Goal: Task Accomplishment & Management: Use online tool/utility

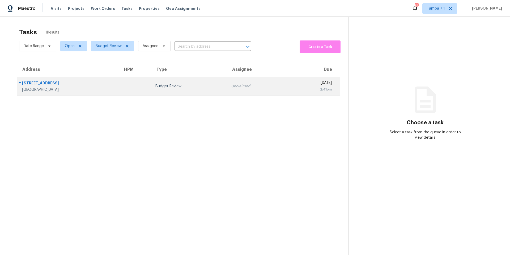
click at [76, 83] on div "2609 Sleepy Hollow Ln" at bounding box center [68, 83] width 93 height 7
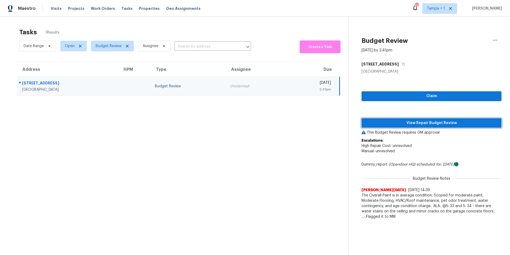
drag, startPoint x: 387, startPoint y: 123, endPoint x: 362, endPoint y: 127, distance: 24.9
click at [387, 123] on span "View Repair Budget Review" at bounding box center [432, 123] width 132 height 7
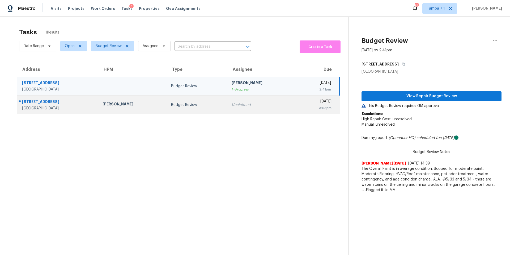
click at [116, 103] on div "[PERSON_NAME]" at bounding box center [133, 104] width 60 height 7
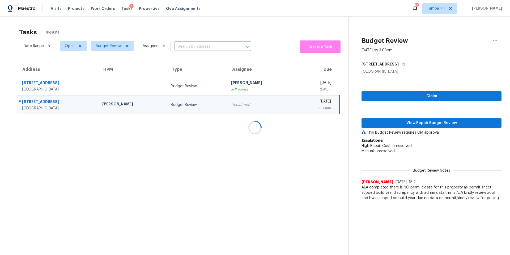
click at [415, 126] on div at bounding box center [255, 127] width 510 height 255
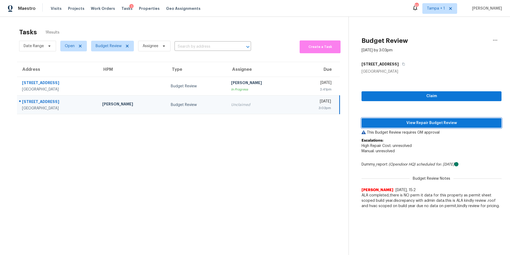
click at [413, 124] on span "View Repair Budget Review" at bounding box center [432, 123] width 132 height 7
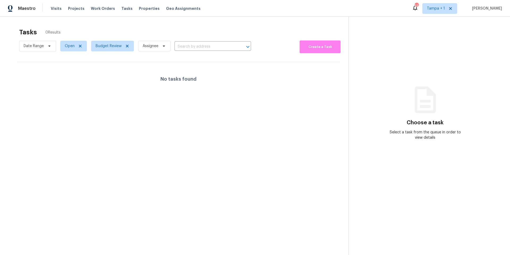
drag, startPoint x: 107, startPoint y: 53, endPoint x: 107, endPoint y: 46, distance: 6.7
click at [107, 53] on span "Budget Review" at bounding box center [110, 46] width 47 height 14
click at [107, 44] on span "Budget Review" at bounding box center [109, 45] width 26 height 5
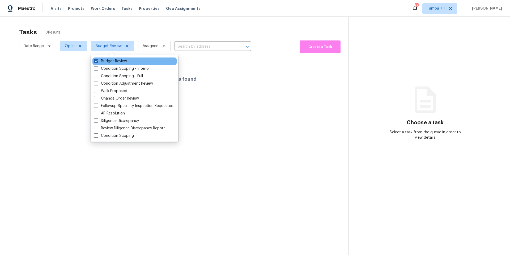
click at [104, 60] on label "Budget Review" at bounding box center [110, 60] width 33 height 5
click at [98, 60] on input "Budget Review" at bounding box center [95, 59] width 3 height 3
checkbox input "false"
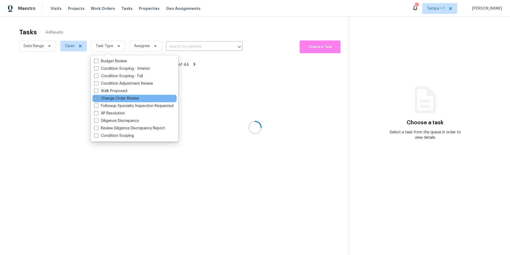
click at [106, 97] on label "Change Order Review" at bounding box center [116, 98] width 45 height 5
click at [98, 97] on input "Change Order Review" at bounding box center [95, 97] width 3 height 3
checkbox input "true"
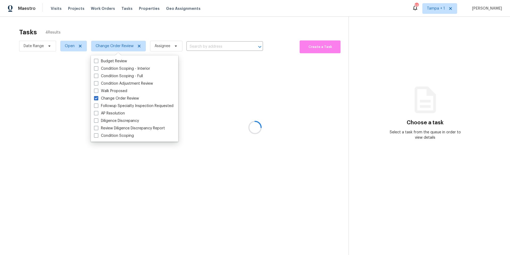
click at [147, 29] on div at bounding box center [255, 127] width 510 height 255
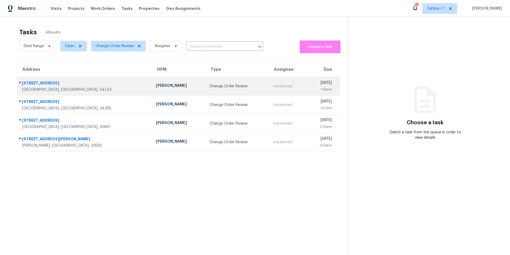
click at [156, 88] on div "[PERSON_NAME]" at bounding box center [178, 86] width 45 height 7
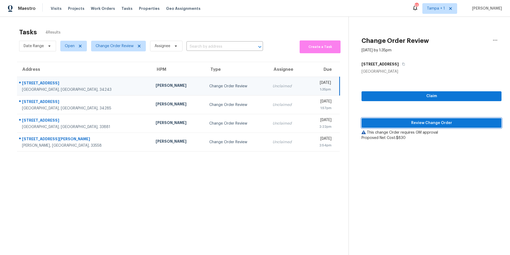
click at [386, 125] on span "Review Change Order" at bounding box center [432, 123] width 132 height 7
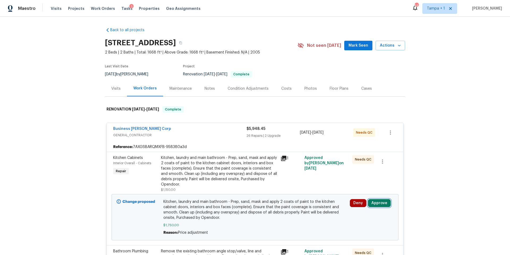
click at [376, 202] on button "Approve" at bounding box center [379, 203] width 23 height 8
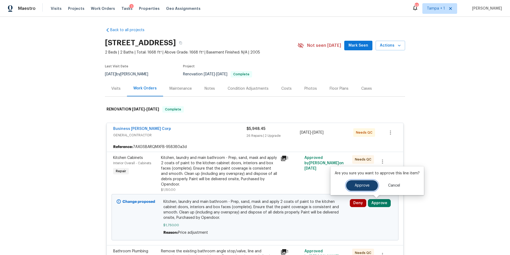
click at [362, 187] on button "Approve" at bounding box center [362, 185] width 32 height 11
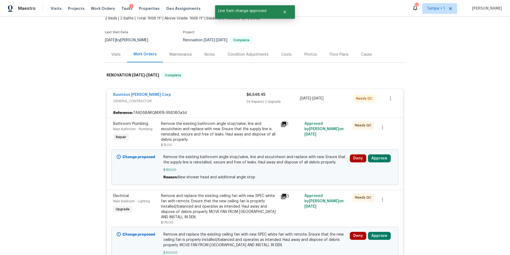
scroll to position [40, 0]
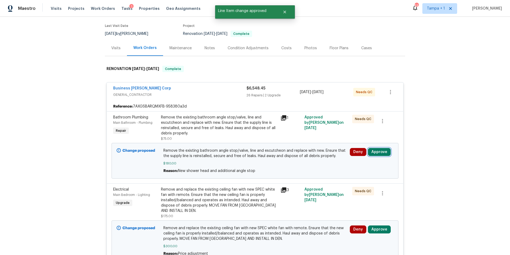
click at [378, 153] on button "Approve" at bounding box center [379, 152] width 23 height 8
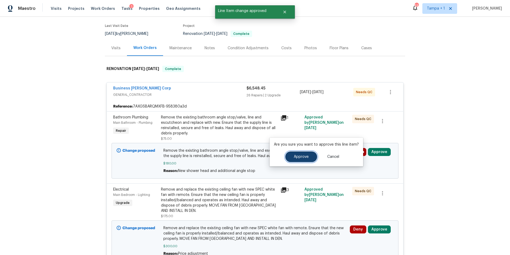
click at [303, 159] on button "Approve" at bounding box center [301, 156] width 32 height 11
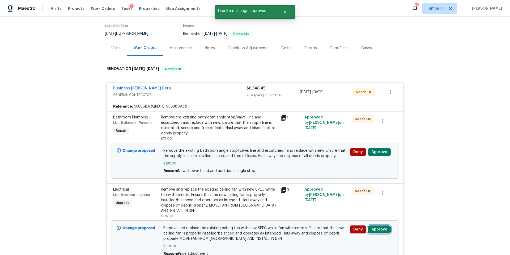
click at [377, 231] on button "Approve" at bounding box center [379, 229] width 23 height 8
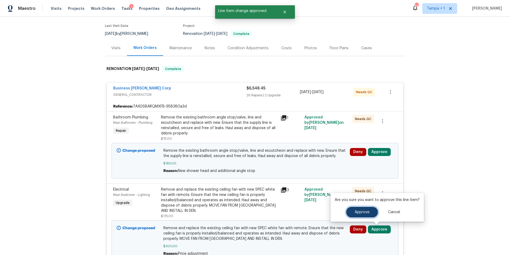
click at [355, 216] on button "Approve" at bounding box center [362, 212] width 32 height 11
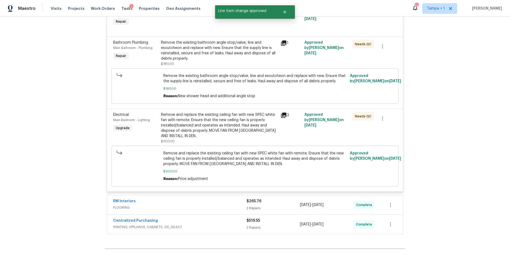
scroll to position [1393, 0]
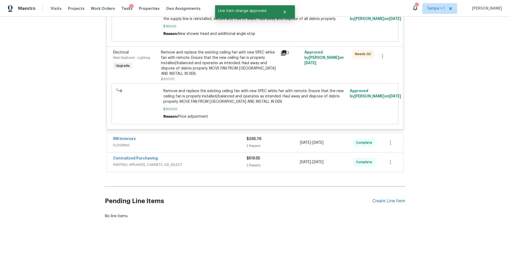
click at [201, 142] on span "FLOORING" at bounding box center [179, 144] width 133 height 5
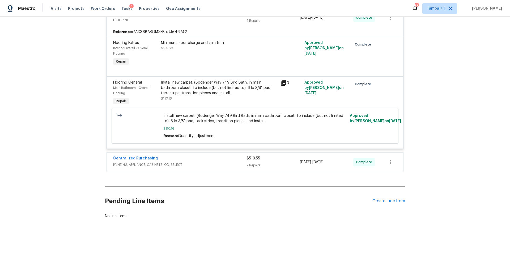
scroll to position [1519, 0]
click at [210, 162] on span "PAINTING, APPLIANCE, CABINETS, OD_SELECT" at bounding box center [179, 164] width 133 height 5
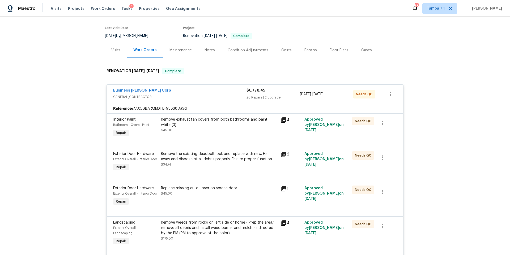
scroll to position [0, 0]
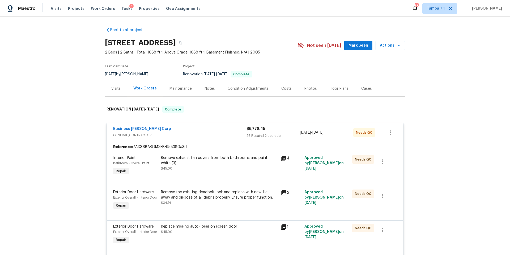
click at [285, 85] on div "Costs" at bounding box center [286, 89] width 23 height 16
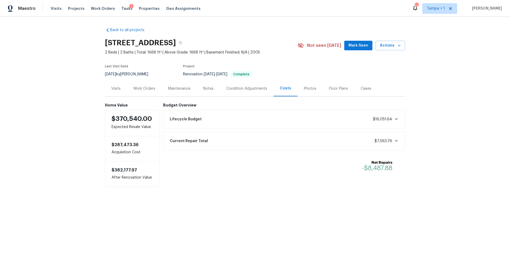
click at [232, 84] on div "Condition Adjustments" at bounding box center [247, 89] width 54 height 16
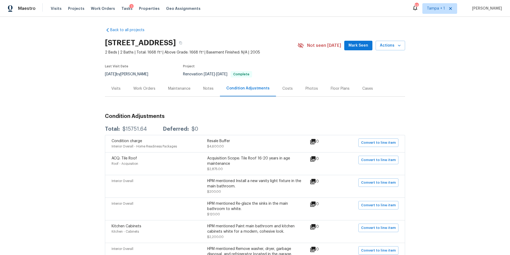
click at [276, 87] on div "Costs" at bounding box center [287, 89] width 23 height 16
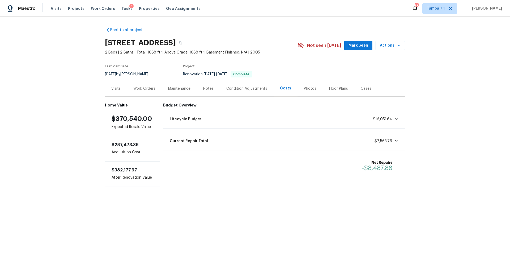
click at [231, 90] on div "Condition Adjustments" at bounding box center [246, 88] width 41 height 5
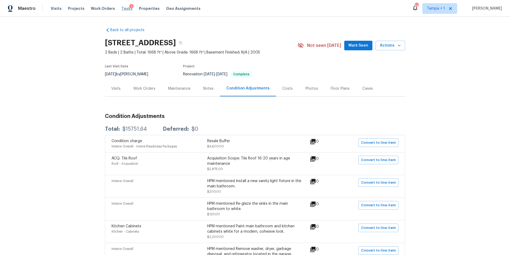
click at [121, 10] on span "Tasks" at bounding box center [126, 9] width 11 height 4
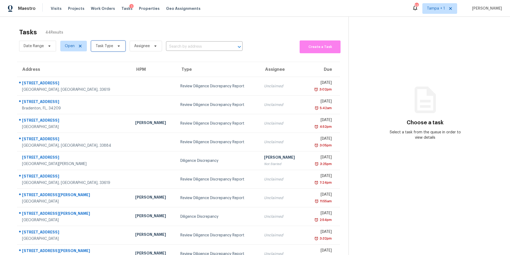
drag, startPoint x: 97, startPoint y: 48, endPoint x: 101, endPoint y: 54, distance: 7.3
click at [97, 48] on span "Task Type" at bounding box center [105, 45] width 18 height 5
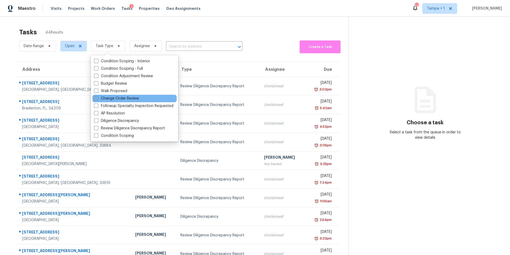
click at [115, 98] on label "Change Order Review" at bounding box center [116, 98] width 45 height 5
click at [98, 98] on input "Change Order Review" at bounding box center [95, 97] width 3 height 3
checkbox input "true"
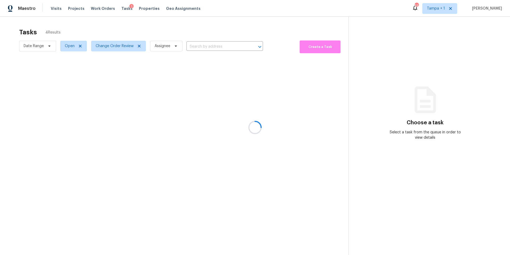
click at [204, 31] on div at bounding box center [255, 127] width 510 height 255
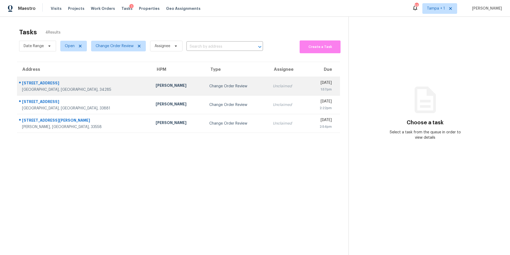
click at [152, 91] on td "[PERSON_NAME]" at bounding box center [179, 86] width 54 height 19
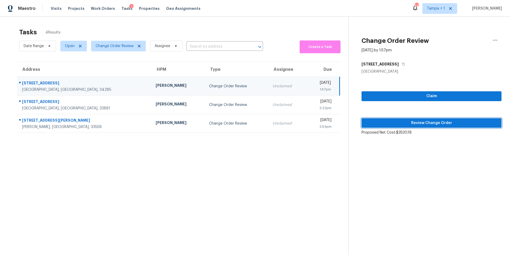
click at [418, 120] on span "Review Change Order" at bounding box center [432, 123] width 132 height 7
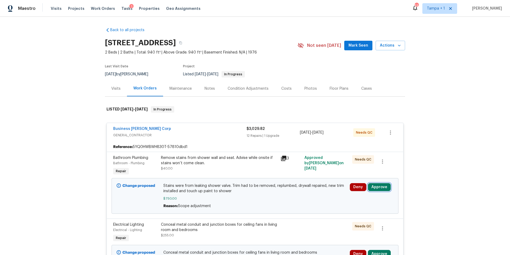
click at [378, 187] on button "Approve" at bounding box center [379, 187] width 23 height 8
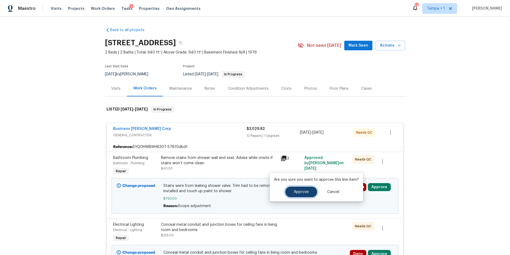
click at [312, 192] on button "Approve" at bounding box center [301, 191] width 32 height 11
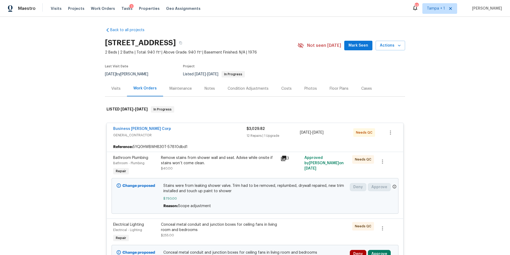
click at [312, 192] on span "Stains were from leaking shower valve. Trim had to be removed, replumbed, drywa…" at bounding box center [255, 188] width 184 height 11
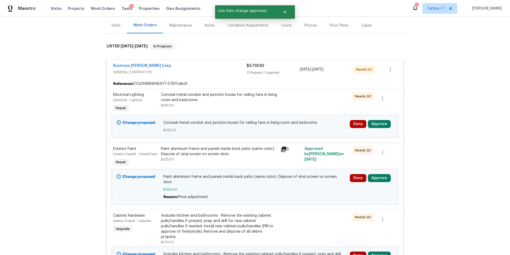
scroll to position [53, 0]
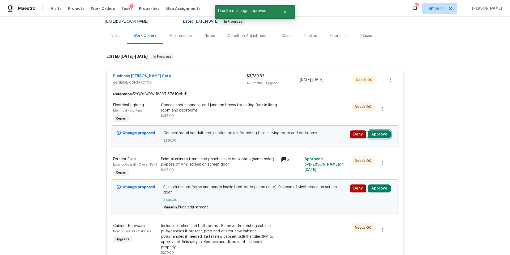
drag, startPoint x: 382, startPoint y: 131, endPoint x: 376, endPoint y: 135, distance: 7.5
click at [382, 131] on button "Approve" at bounding box center [379, 134] width 23 height 8
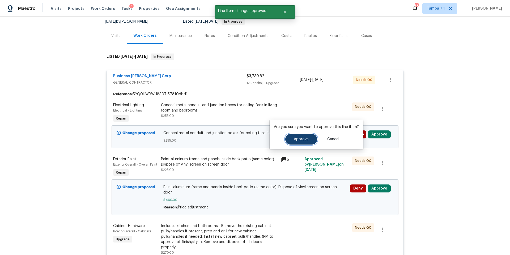
click at [301, 141] on span "Approve" at bounding box center [301, 139] width 15 height 4
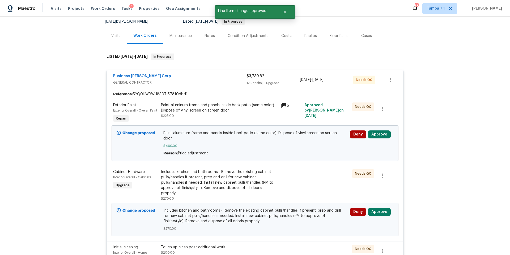
click at [390, 136] on div "Deny Approve" at bounding box center [372, 134] width 44 height 8
click at [380, 136] on button "Approve" at bounding box center [379, 134] width 23 height 8
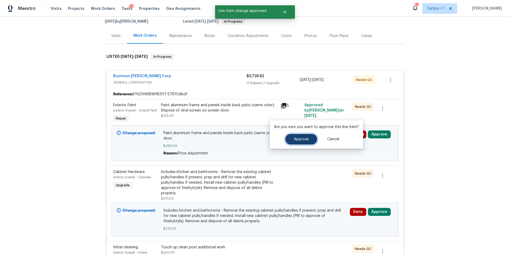
click at [287, 137] on button "Approve" at bounding box center [301, 139] width 32 height 11
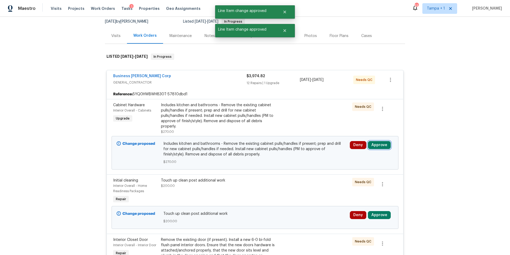
click at [387, 142] on button "Approve" at bounding box center [379, 145] width 23 height 8
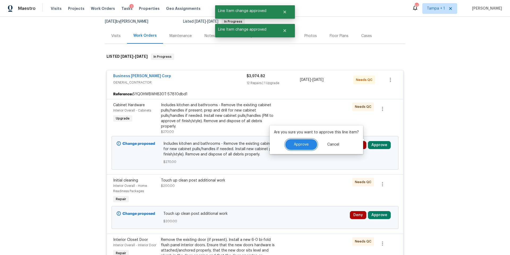
drag, startPoint x: 305, startPoint y: 147, endPoint x: 296, endPoint y: 150, distance: 10.0
click at [305, 147] on button "Approve" at bounding box center [301, 144] width 32 height 11
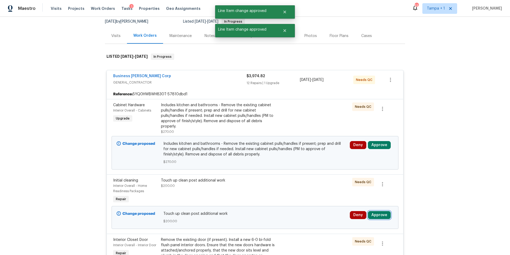
drag, startPoint x: 386, startPoint y: 210, endPoint x: 383, endPoint y: 210, distance: 2.9
click at [385, 211] on button "Approve" at bounding box center [379, 215] width 23 height 8
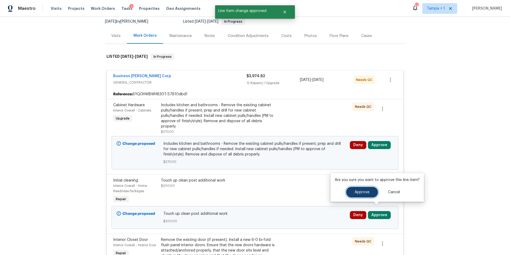
click at [363, 192] on span "Approve" at bounding box center [362, 192] width 15 height 4
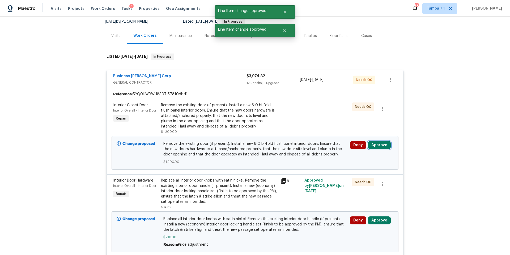
click at [379, 145] on button "Approve" at bounding box center [379, 145] width 23 height 8
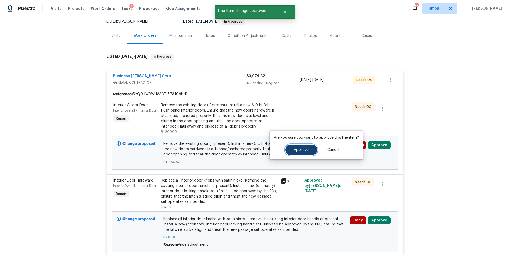
click at [295, 150] on span "Approve" at bounding box center [301, 150] width 15 height 4
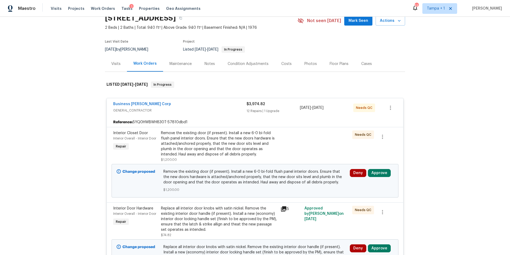
scroll to position [49, 0]
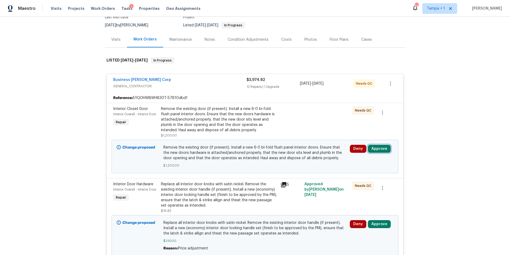
click at [375, 148] on button "Approve" at bounding box center [379, 149] width 23 height 8
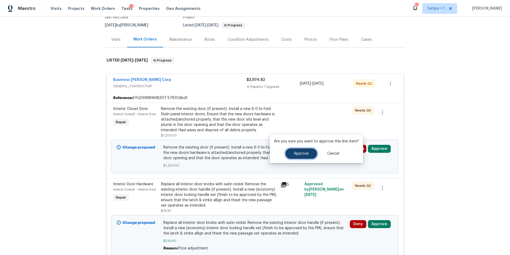
click at [310, 158] on button "Approve" at bounding box center [301, 153] width 32 height 11
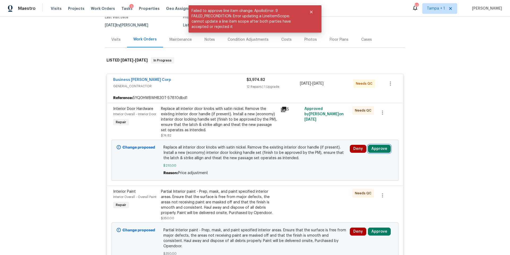
click at [379, 148] on button "Approve" at bounding box center [379, 149] width 23 height 8
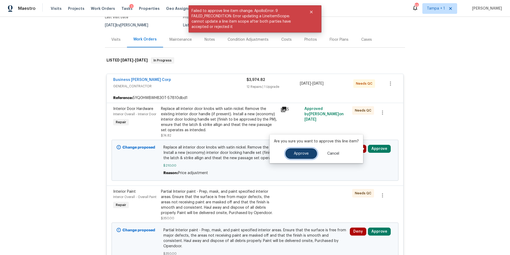
click at [287, 154] on button "Approve" at bounding box center [301, 153] width 32 height 11
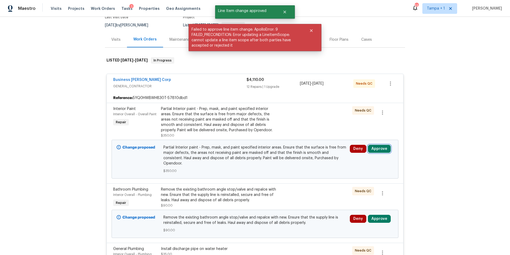
click at [378, 148] on button "Approve" at bounding box center [379, 149] width 23 height 8
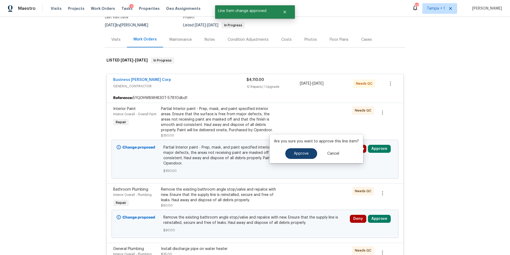
click at [280, 157] on div "Approve Cancel" at bounding box center [316, 153] width 85 height 11
click at [291, 153] on button "Approve" at bounding box center [301, 153] width 32 height 11
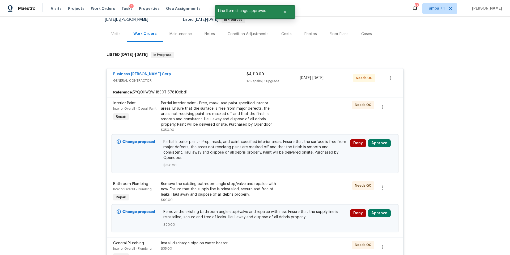
scroll to position [55, 0]
click at [373, 209] on button "Approve" at bounding box center [379, 213] width 23 height 8
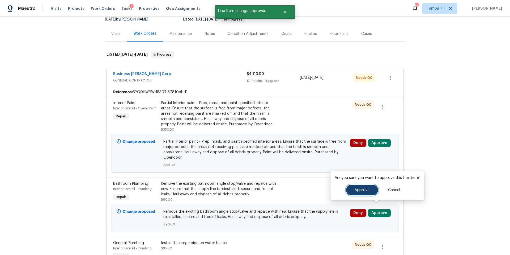
click at [358, 189] on span "Approve" at bounding box center [362, 190] width 15 height 4
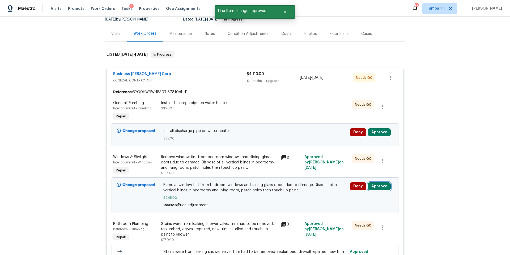
click at [378, 184] on button "Approve" at bounding box center [379, 186] width 23 height 8
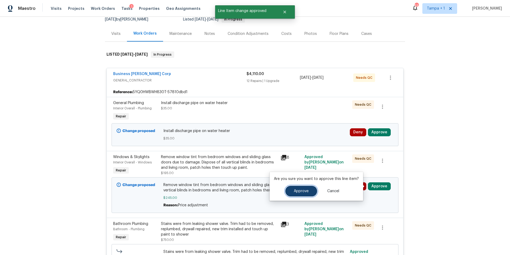
click at [297, 193] on button "Approve" at bounding box center [301, 191] width 32 height 11
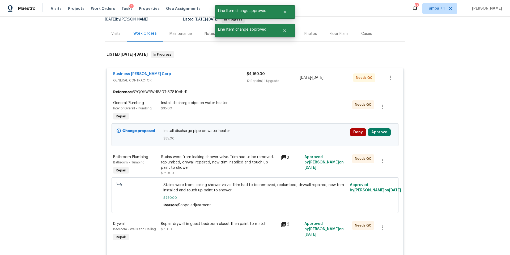
click at [390, 135] on div "Deny Approve" at bounding box center [372, 132] width 44 height 8
click at [383, 132] on button "Approve" at bounding box center [379, 132] width 23 height 8
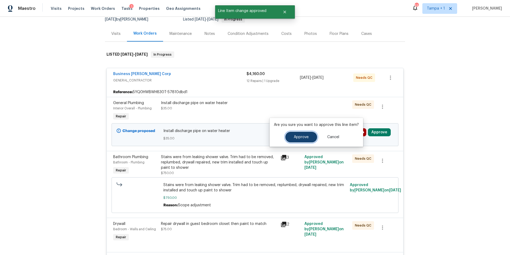
click at [296, 136] on span "Approve" at bounding box center [301, 137] width 15 height 4
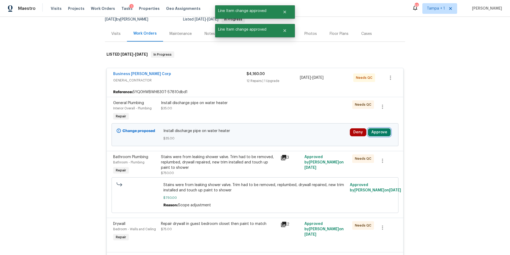
click at [380, 135] on button "Approve" at bounding box center [379, 132] width 23 height 8
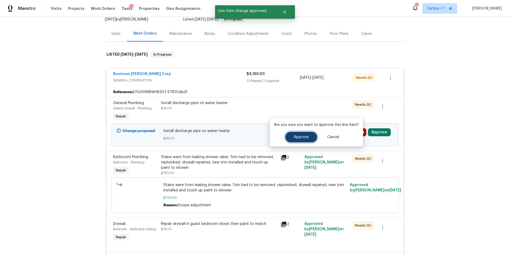
click at [307, 137] on span "Approve" at bounding box center [301, 137] width 15 height 4
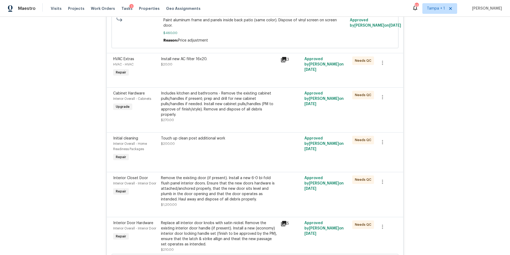
scroll to position [0, 0]
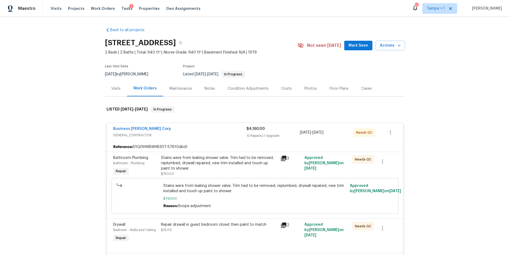
click at [305, 87] on div "Photos" at bounding box center [311, 88] width 12 height 5
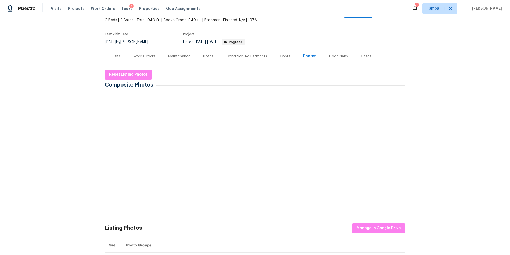
scroll to position [60, 0]
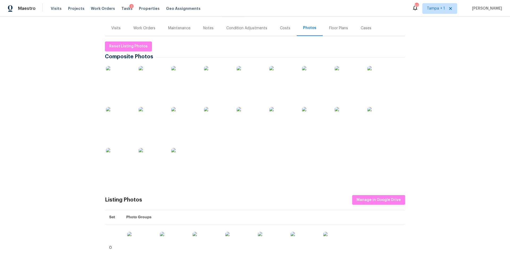
click at [122, 83] on img at bounding box center [119, 79] width 27 height 27
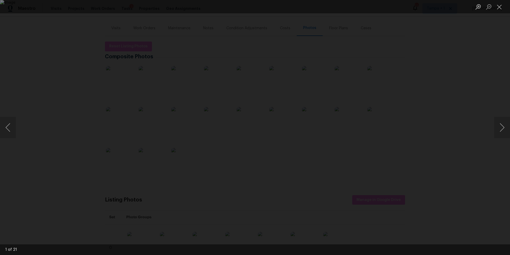
click at [355, 126] on img "Lightbox" at bounding box center [255, 127] width 510 height 255
click at [501, 128] on button "Next image" at bounding box center [502, 127] width 16 height 21
click at [500, 128] on button "Next image" at bounding box center [502, 127] width 16 height 21
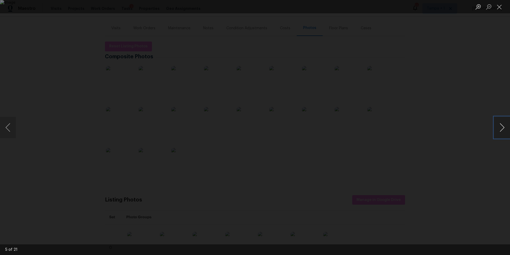
click at [500, 128] on button "Next image" at bounding box center [502, 127] width 16 height 21
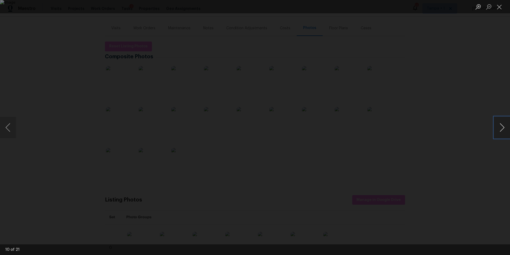
click at [500, 128] on button "Next image" at bounding box center [502, 127] width 16 height 21
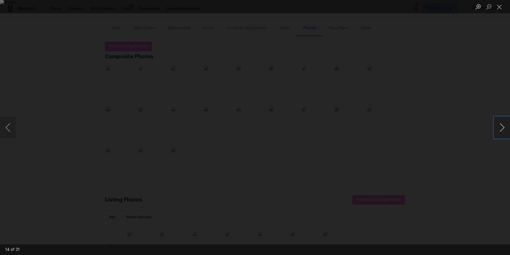
click at [500, 128] on button "Next image" at bounding box center [502, 127] width 16 height 21
click at [496, 8] on button "Close lightbox" at bounding box center [499, 6] width 11 height 9
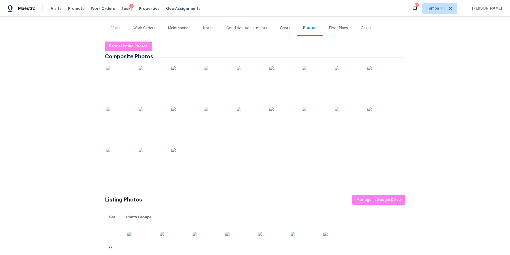
click at [286, 32] on div "Costs" at bounding box center [285, 28] width 23 height 16
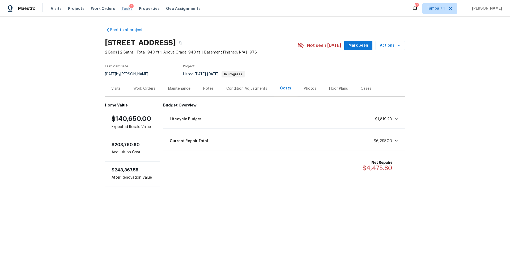
click at [121, 7] on span "Tasks" at bounding box center [126, 9] width 11 height 4
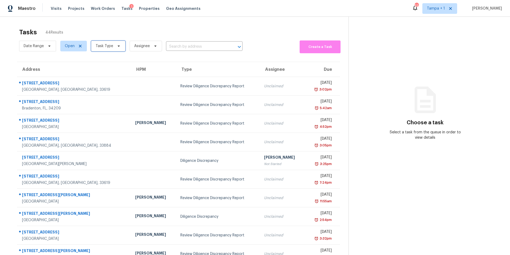
click at [108, 50] on span "Task Type" at bounding box center [108, 46] width 34 height 11
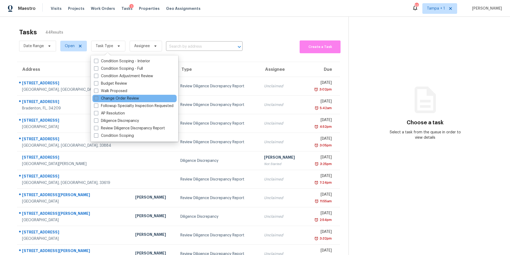
click at [125, 100] on label "Change Order Review" at bounding box center [116, 98] width 45 height 5
click at [98, 99] on input "Change Order Review" at bounding box center [95, 97] width 3 height 3
checkbox input "true"
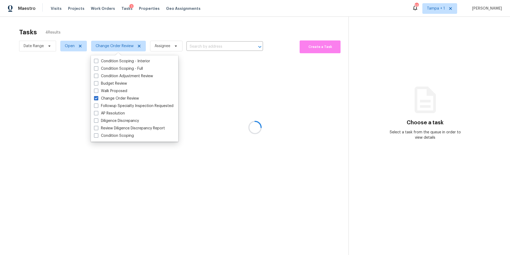
click at [223, 22] on div at bounding box center [255, 127] width 510 height 255
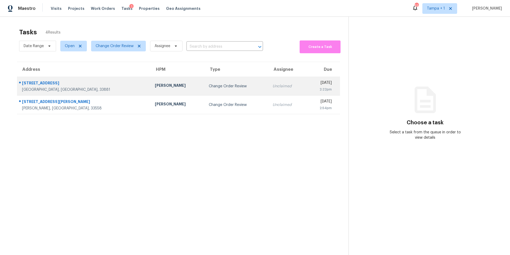
click at [155, 87] on div "[PERSON_NAME]" at bounding box center [177, 86] width 45 height 7
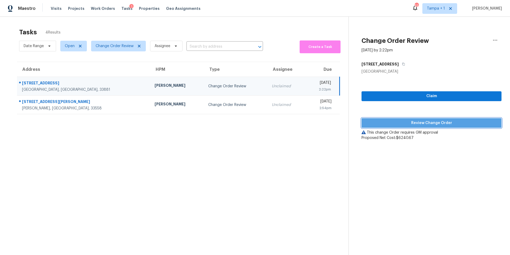
click at [446, 120] on span "Review Change Order" at bounding box center [432, 123] width 132 height 7
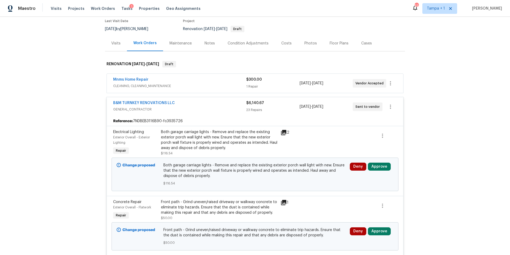
scroll to position [53, 0]
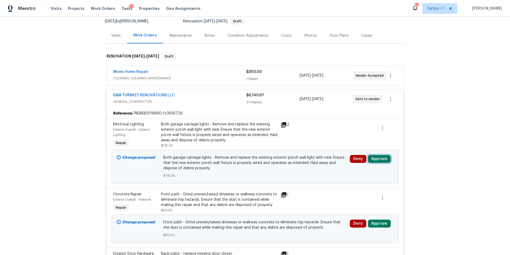
click at [385, 163] on button "Approve" at bounding box center [379, 159] width 23 height 8
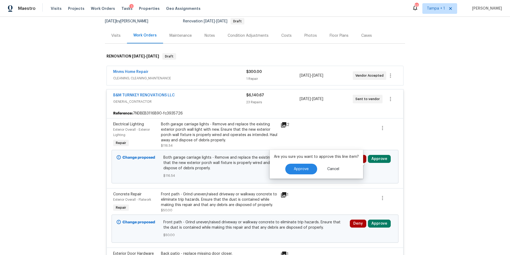
click at [283, 169] on div "Approve Cancel" at bounding box center [316, 168] width 85 height 11
click at [297, 168] on span "Approve" at bounding box center [301, 169] width 15 height 4
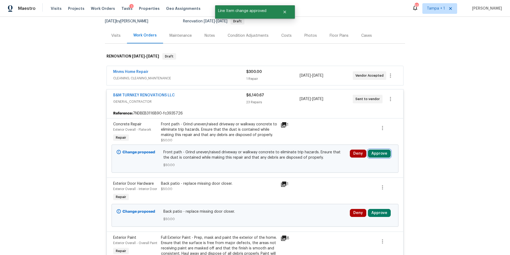
click at [379, 157] on button "Approve" at bounding box center [379, 153] width 23 height 8
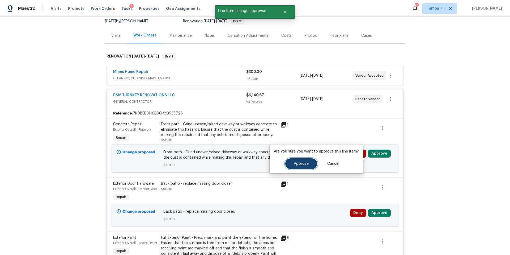
click at [296, 166] on button "Approve" at bounding box center [301, 163] width 32 height 11
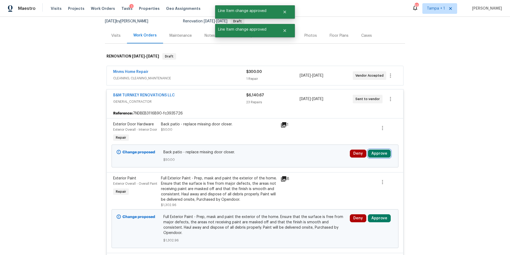
click at [377, 157] on button "Approve" at bounding box center [379, 153] width 23 height 8
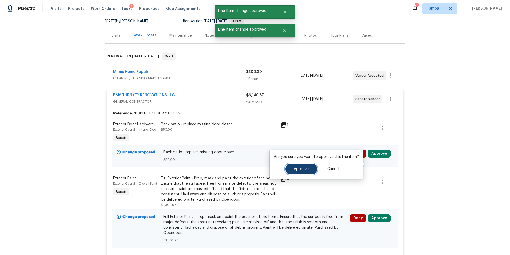
click at [291, 168] on button "Approve" at bounding box center [301, 168] width 32 height 11
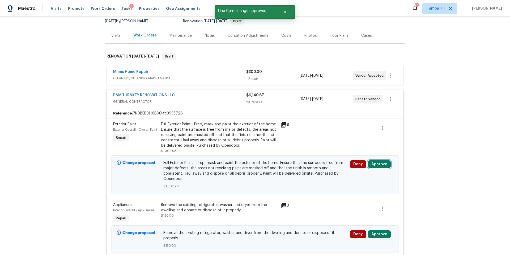
click at [378, 167] on button "Approve" at bounding box center [379, 164] width 23 height 8
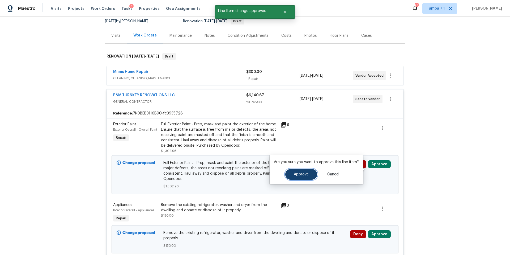
click at [295, 176] on button "Approve" at bounding box center [301, 174] width 32 height 11
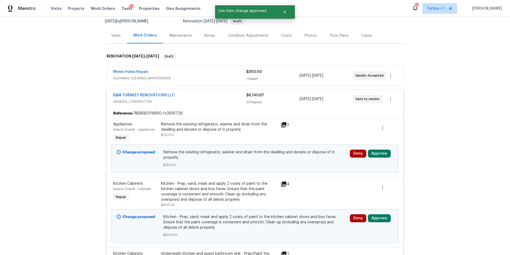
click at [385, 154] on div "Deny Approve" at bounding box center [371, 158] width 47 height 21
click at [374, 157] on button "Approve" at bounding box center [379, 153] width 23 height 8
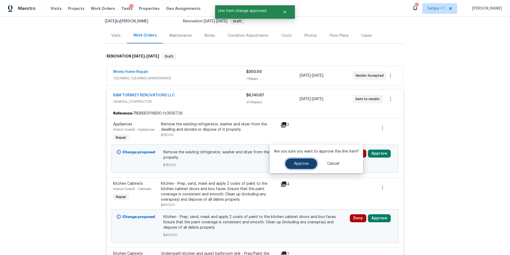
click at [303, 160] on button "Approve" at bounding box center [301, 163] width 32 height 11
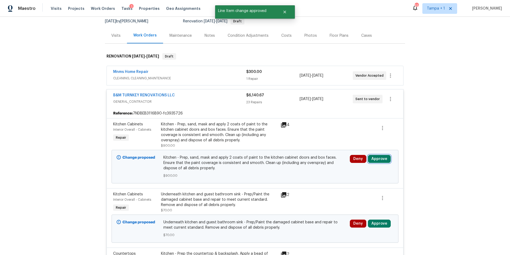
click at [379, 163] on button "Approve" at bounding box center [379, 159] width 23 height 8
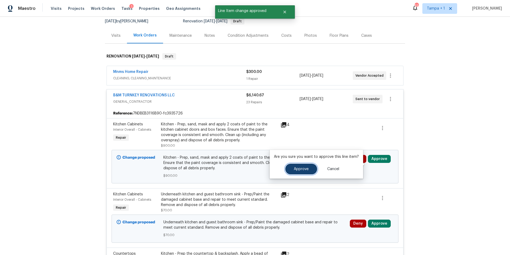
click at [297, 170] on span "Approve" at bounding box center [301, 169] width 15 height 4
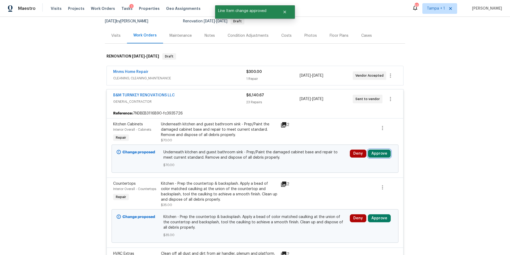
click at [382, 157] on button "Approve" at bounding box center [379, 153] width 23 height 8
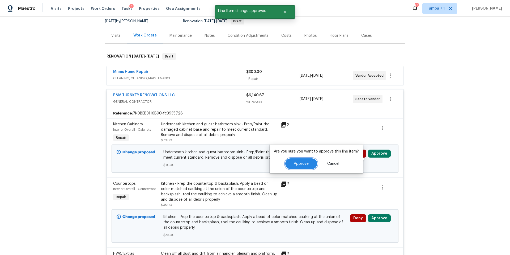
drag, startPoint x: 298, startPoint y: 161, endPoint x: 294, endPoint y: 162, distance: 3.8
click at [298, 162] on span "Approve" at bounding box center [301, 164] width 15 height 4
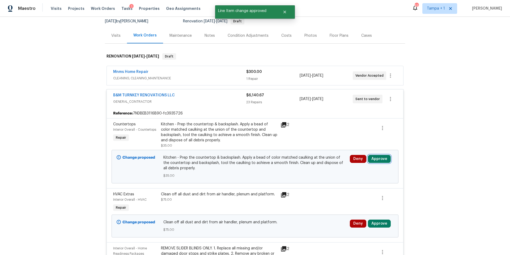
click at [368, 162] on button "Approve" at bounding box center [379, 159] width 23 height 8
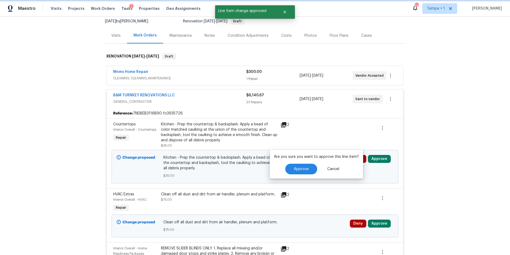
click at [371, 162] on button "Approve" at bounding box center [379, 159] width 23 height 8
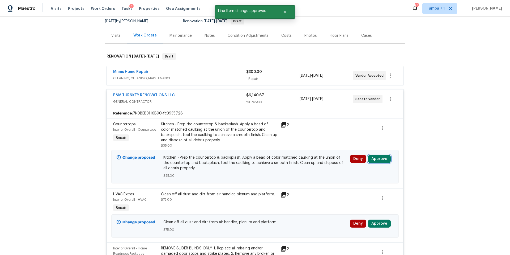
click at [371, 162] on button "Approve" at bounding box center [379, 159] width 23 height 8
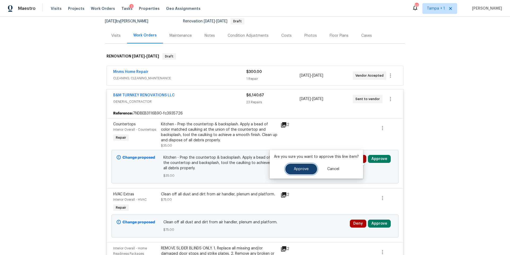
click at [299, 173] on button "Approve" at bounding box center [301, 168] width 32 height 11
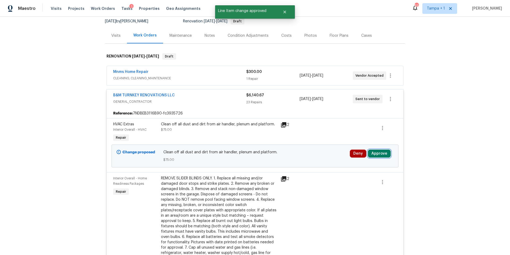
click at [376, 157] on button "Approve" at bounding box center [379, 153] width 23 height 8
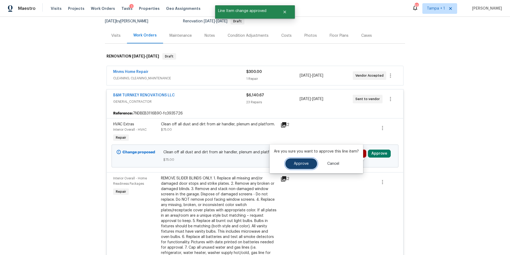
click at [294, 165] on span "Approve" at bounding box center [301, 164] width 15 height 4
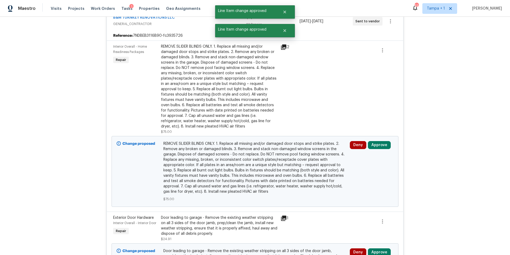
scroll to position [164, 0]
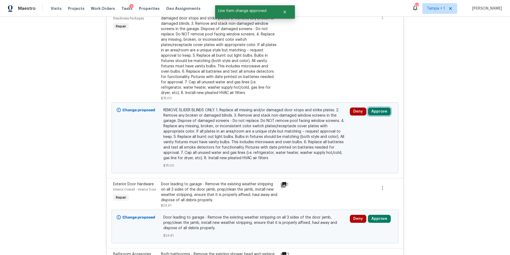
click at [380, 115] on button "Approve" at bounding box center [379, 111] width 23 height 8
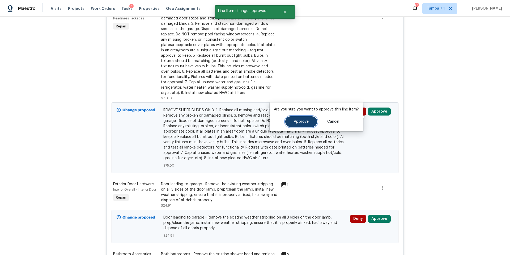
click at [297, 121] on span "Approve" at bounding box center [301, 122] width 15 height 4
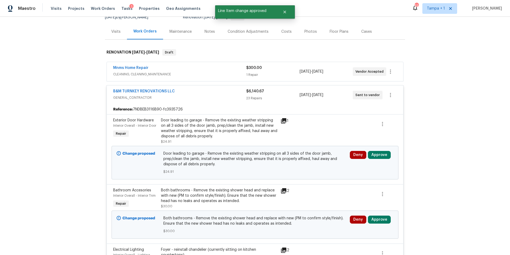
scroll to position [57, 0]
click at [377, 158] on button "Approve" at bounding box center [379, 155] width 23 height 8
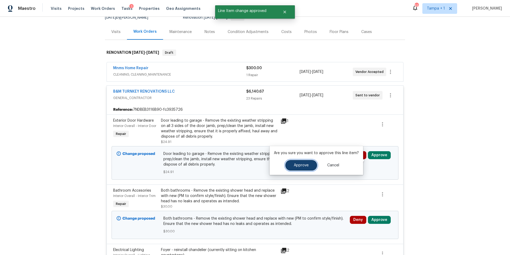
click at [297, 165] on span "Approve" at bounding box center [301, 165] width 15 height 4
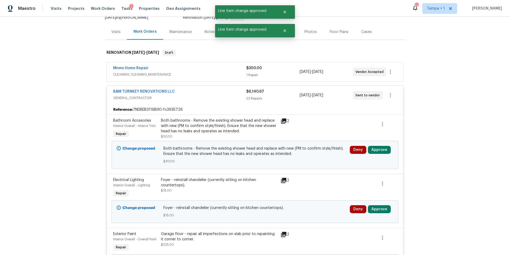
click at [389, 154] on div "Deny Approve" at bounding box center [372, 150] width 44 height 8
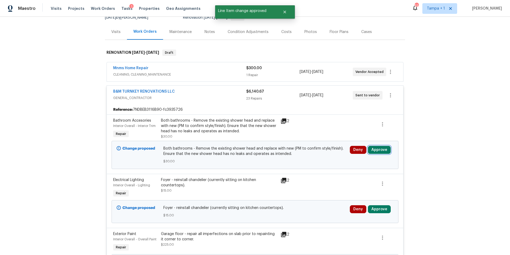
click at [385, 154] on button "Approve" at bounding box center [379, 150] width 23 height 8
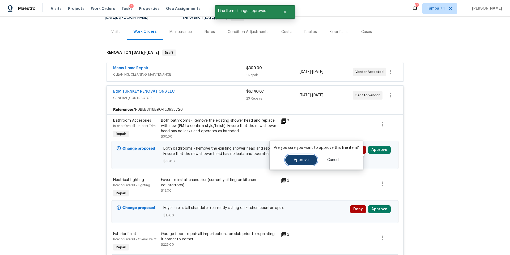
click at [287, 162] on button "Approve" at bounding box center [301, 159] width 32 height 11
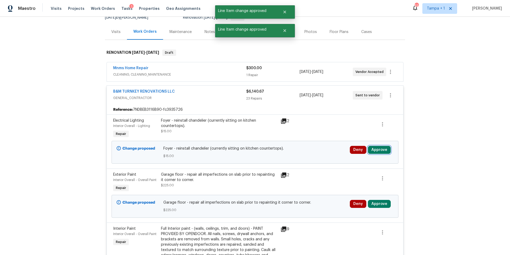
click at [384, 154] on button "Approve" at bounding box center [379, 150] width 23 height 8
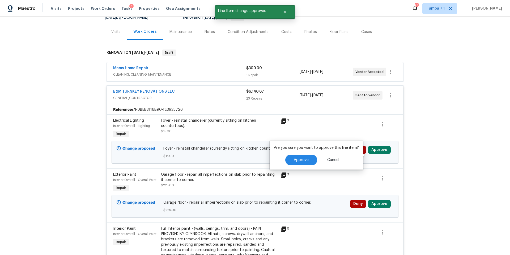
click at [291, 153] on div "Are you sure you want to approve this line item? Approve Cancel" at bounding box center [317, 155] width 94 height 29
click at [294, 158] on span "Approve" at bounding box center [301, 160] width 15 height 4
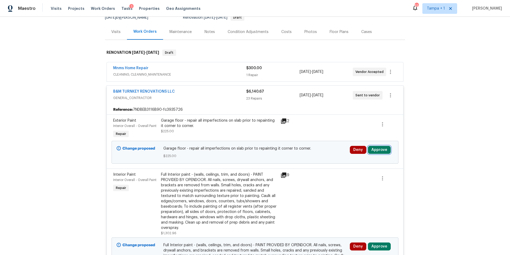
click at [384, 154] on button "Approve" at bounding box center [379, 150] width 23 height 8
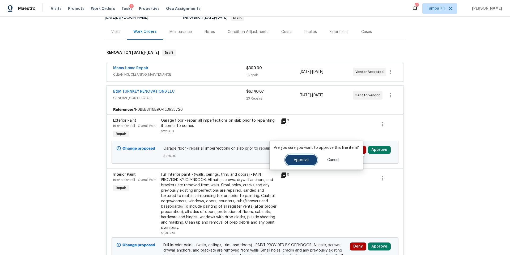
click at [308, 163] on button "Approve" at bounding box center [301, 159] width 32 height 11
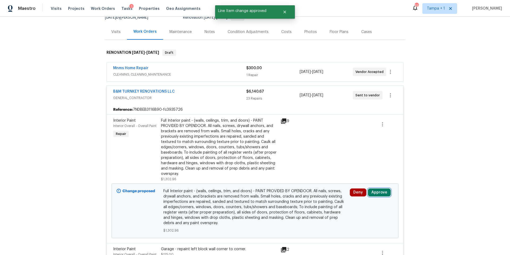
click at [377, 194] on button "Approve" at bounding box center [379, 192] width 23 height 8
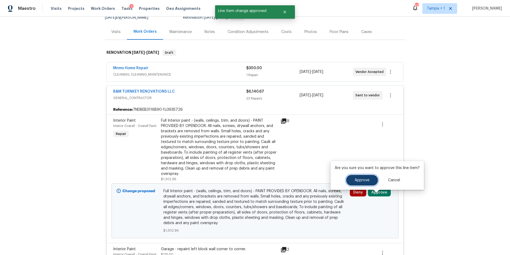
click at [372, 178] on button "Approve" at bounding box center [362, 180] width 32 height 11
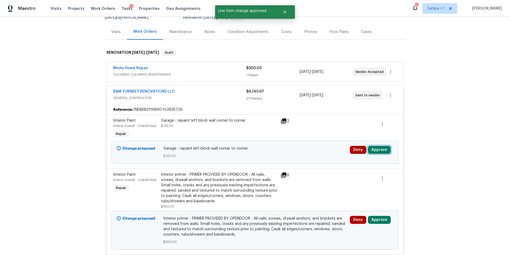
click at [382, 154] on button "Approve" at bounding box center [379, 150] width 23 height 8
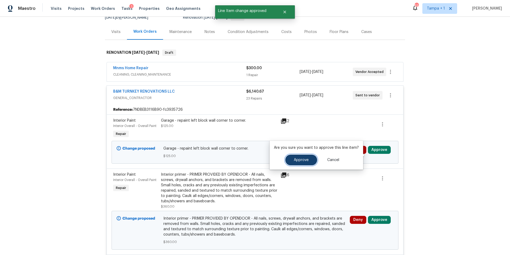
click at [301, 162] on button "Approve" at bounding box center [301, 159] width 32 height 11
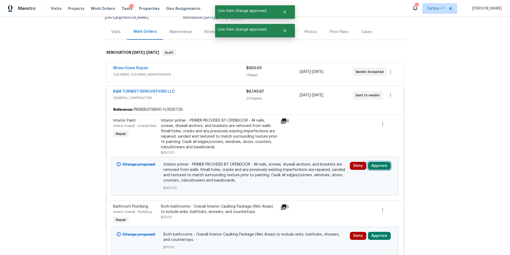
click at [376, 170] on button "Approve" at bounding box center [379, 166] width 23 height 8
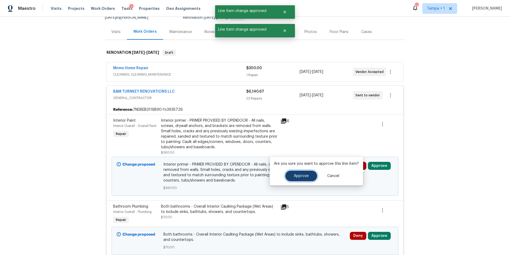
click at [291, 178] on button "Approve" at bounding box center [301, 175] width 32 height 11
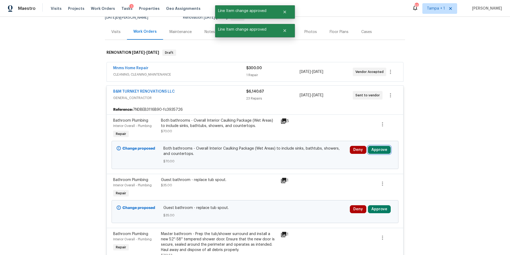
click at [378, 154] on button "Approve" at bounding box center [379, 150] width 23 height 8
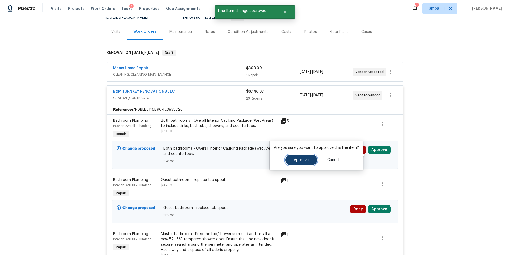
click at [294, 156] on button "Approve" at bounding box center [301, 159] width 32 height 11
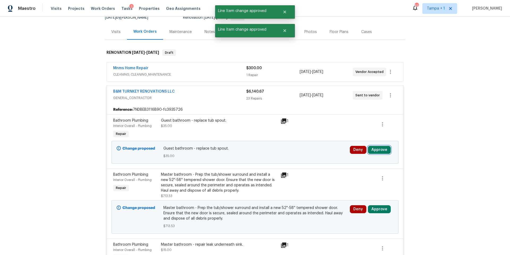
drag, startPoint x: 375, startPoint y: 157, endPoint x: 373, endPoint y: 162, distance: 5.0
click at [375, 154] on button "Approve" at bounding box center [379, 150] width 23 height 8
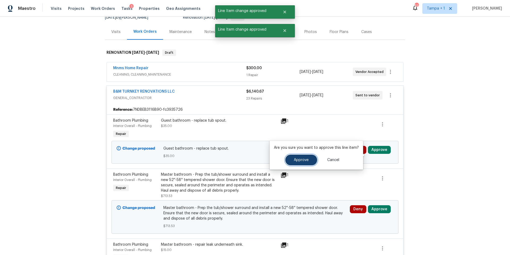
click at [296, 165] on button "Approve" at bounding box center [301, 159] width 32 height 11
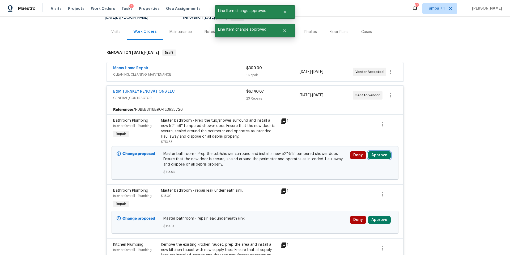
click at [381, 159] on button "Approve" at bounding box center [379, 155] width 23 height 8
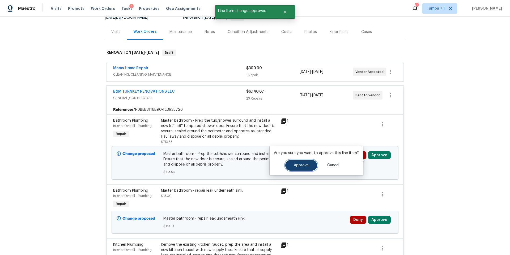
click at [304, 168] on button "Approve" at bounding box center [301, 165] width 32 height 11
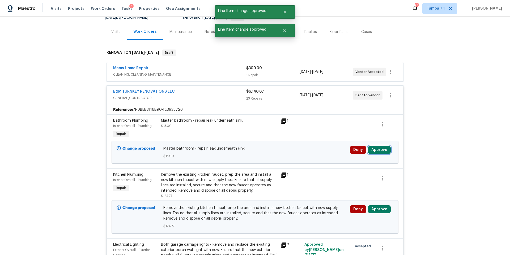
click at [375, 154] on button "Approve" at bounding box center [379, 150] width 23 height 8
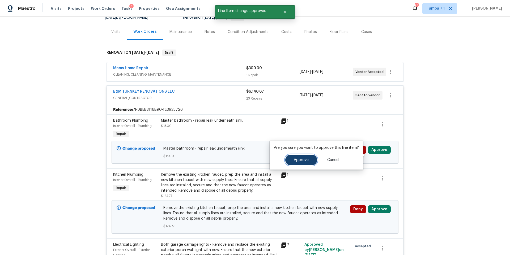
click at [306, 156] on button "Approve" at bounding box center [301, 159] width 32 height 11
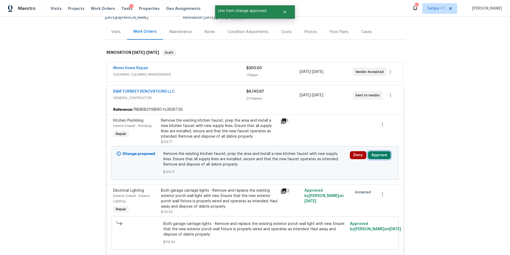
click at [375, 159] on button "Approve" at bounding box center [379, 155] width 23 height 8
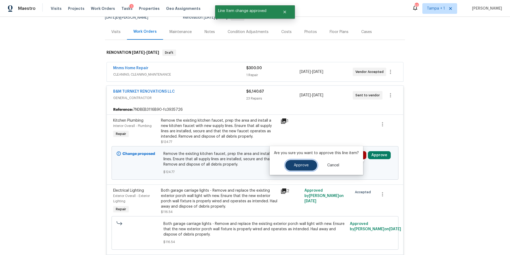
click at [298, 168] on button "Approve" at bounding box center [301, 165] width 32 height 11
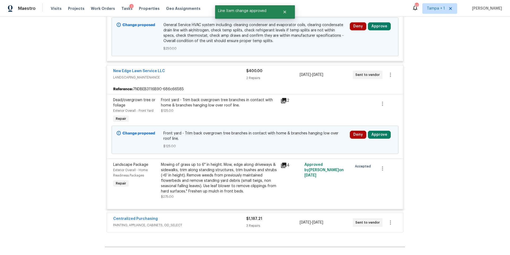
scroll to position [1828, 0]
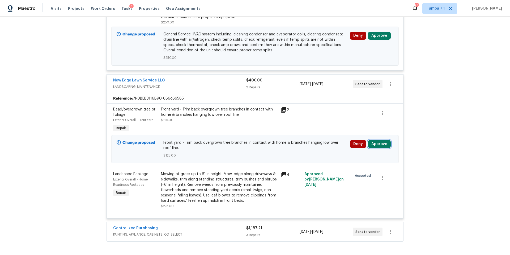
click at [377, 148] on button "Approve" at bounding box center [379, 144] width 23 height 8
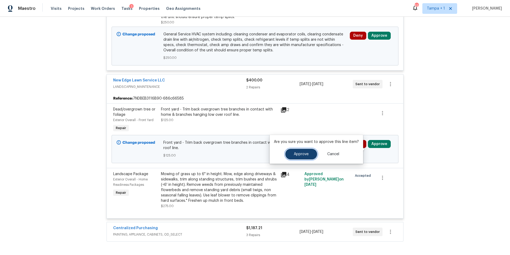
click at [296, 156] on button "Approve" at bounding box center [301, 154] width 32 height 11
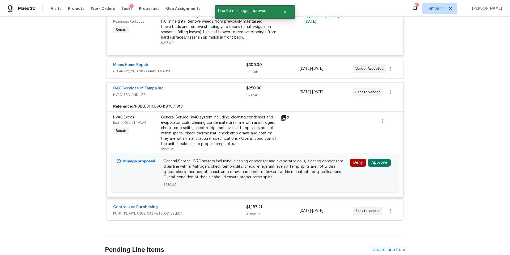
scroll to position [1906, 0]
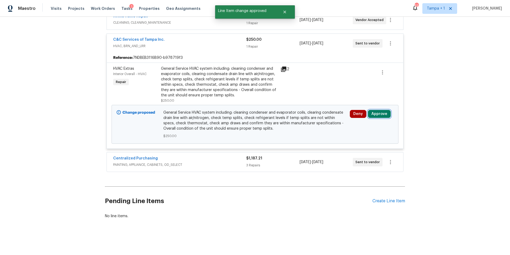
click at [382, 110] on button "Approve" at bounding box center [379, 114] width 23 height 8
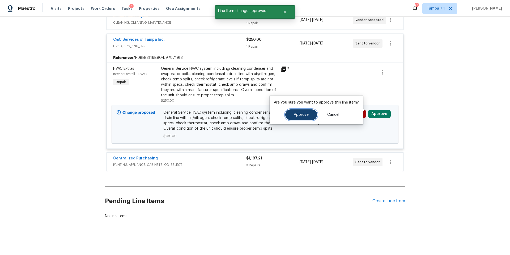
click at [299, 117] on button "Approve" at bounding box center [301, 114] width 32 height 11
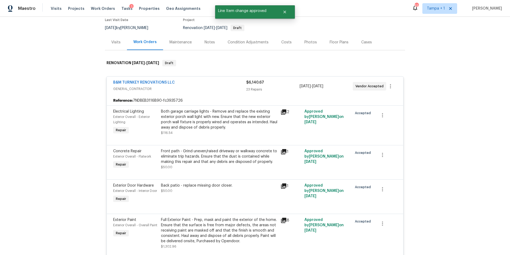
scroll to position [0, 0]
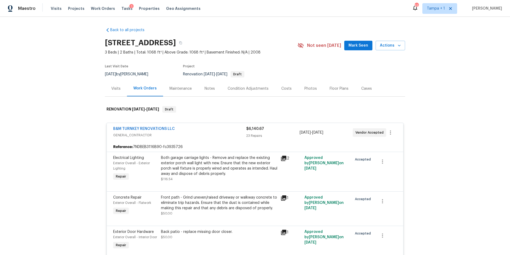
drag, startPoint x: 273, startPoint y: 100, endPoint x: 275, endPoint y: 99, distance: 3.0
click at [275, 96] on div "Costs" at bounding box center [286, 89] width 23 height 16
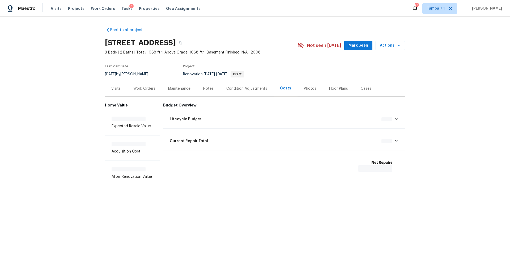
click at [280, 96] on div "Costs" at bounding box center [286, 89] width 24 height 16
click at [143, 86] on div "Work Orders" at bounding box center [144, 89] width 35 height 16
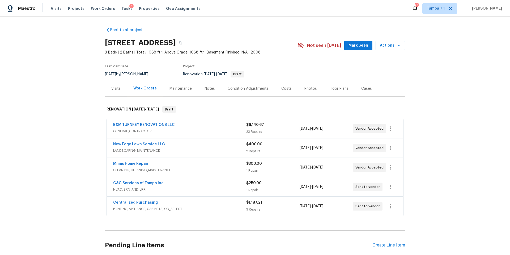
click at [287, 91] on div "Costs" at bounding box center [287, 88] width 10 height 5
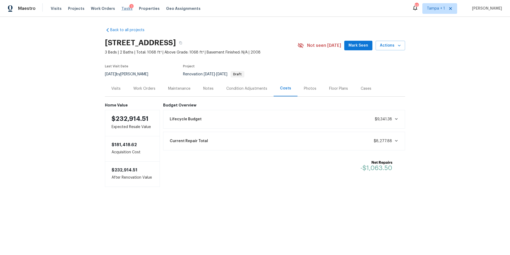
click at [121, 7] on span "Tasks" at bounding box center [126, 9] width 11 height 4
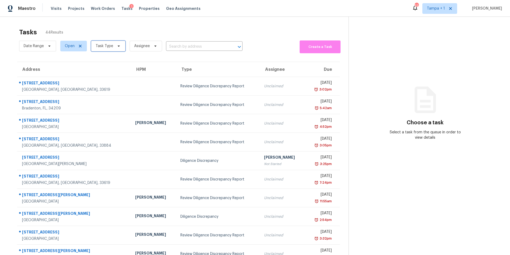
click at [111, 46] on span "Task Type" at bounding box center [105, 45] width 18 height 5
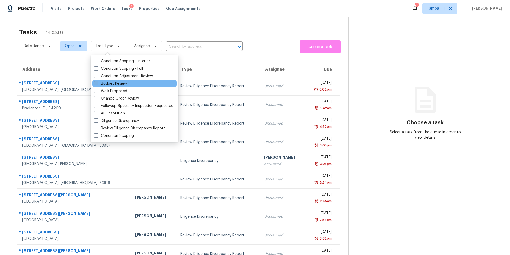
click at [123, 85] on label "Budget Review" at bounding box center [110, 83] width 33 height 5
click at [98, 84] on input "Budget Review" at bounding box center [95, 82] width 3 height 3
checkbox input "true"
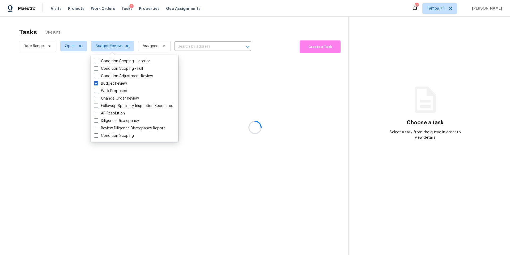
click at [144, 44] on div at bounding box center [255, 127] width 510 height 255
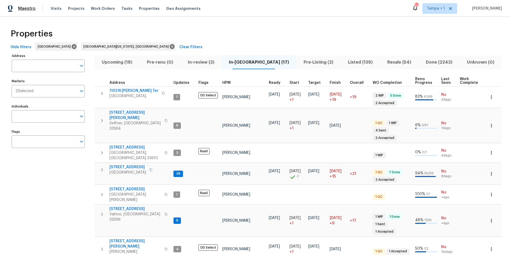
click at [33, 9] on span "Maestro" at bounding box center [27, 8] width 18 height 5
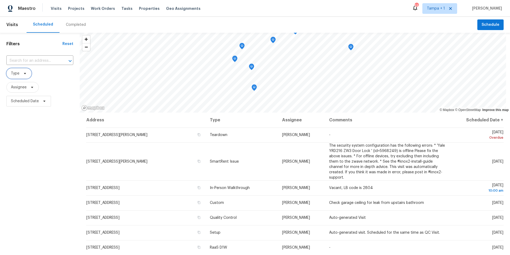
click at [19, 75] on span "Type" at bounding box center [18, 73] width 25 height 11
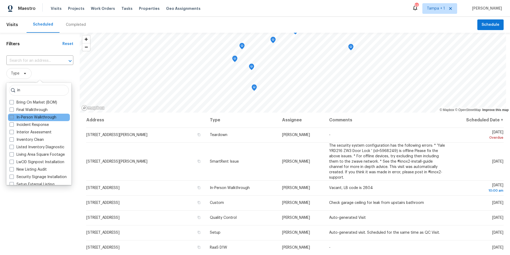
type input "in"
click at [23, 116] on label "In-Person Walkthrough" at bounding box center [33, 117] width 47 height 5
click at [13, 116] on input "In-Person Walkthrough" at bounding box center [11, 116] width 3 height 3
checkbox input "true"
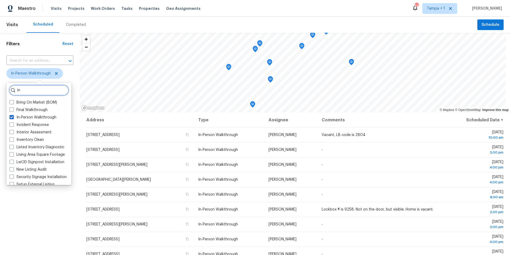
click at [29, 90] on input "in" at bounding box center [39, 90] width 60 height 11
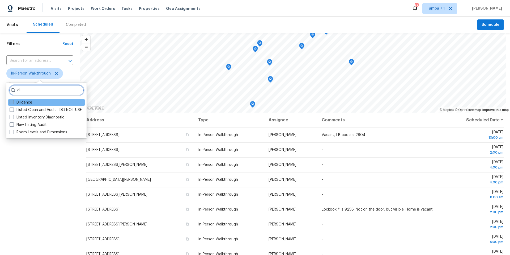
type input "di"
click at [26, 103] on label "Diligence" at bounding box center [21, 102] width 23 height 5
click at [13, 103] on input "Diligence" at bounding box center [11, 101] width 3 height 3
checkbox input "true"
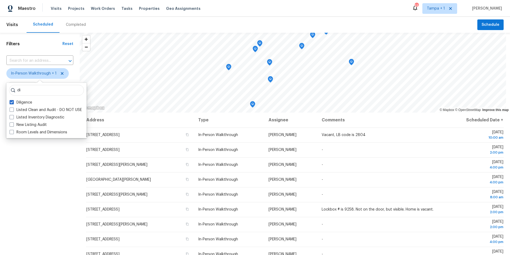
click at [40, 168] on div "Filters Reset ​ In-Person Walkthrough + 1 Assignee Scheduled Date" at bounding box center [40, 174] width 80 height 283
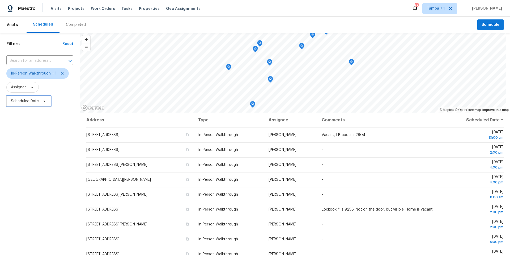
click at [28, 100] on span "Scheduled Date" at bounding box center [25, 100] width 28 height 5
click at [33, 123] on input "text" at bounding box center [36, 119] width 52 height 11
select select "7"
select select "2025"
select select "8"
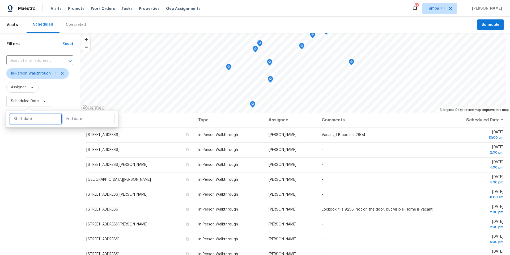
select select "2025"
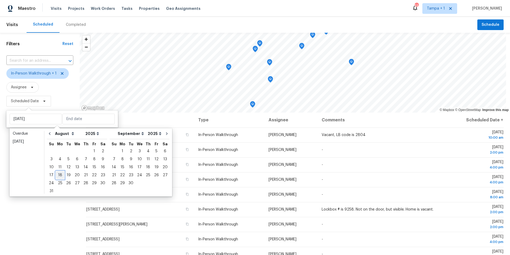
click at [58, 175] on div "18" at bounding box center [60, 174] width 9 height 7
type input "[DATE]"
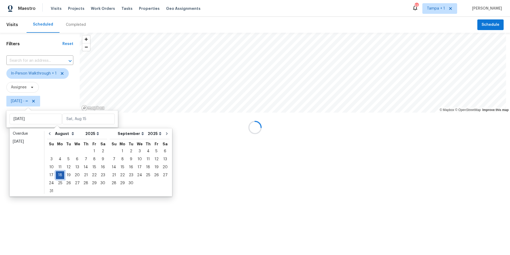
click at [58, 175] on div "18" at bounding box center [60, 174] width 9 height 7
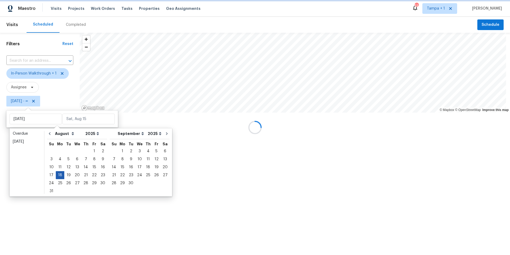
type input "[DATE]"
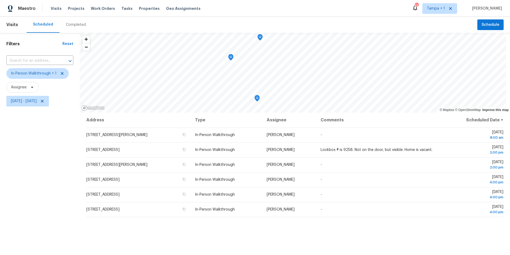
click at [51, 161] on div "Filters Reset ​ In-Person Walkthrough + 1 Assignee [DATE] - [DATE]" at bounding box center [40, 174] width 80 height 283
